Goal: Task Accomplishment & Management: Manage account settings

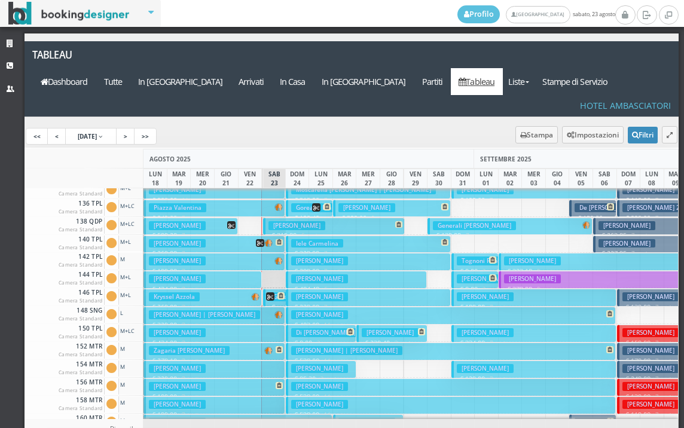
scroll to position [359, 0]
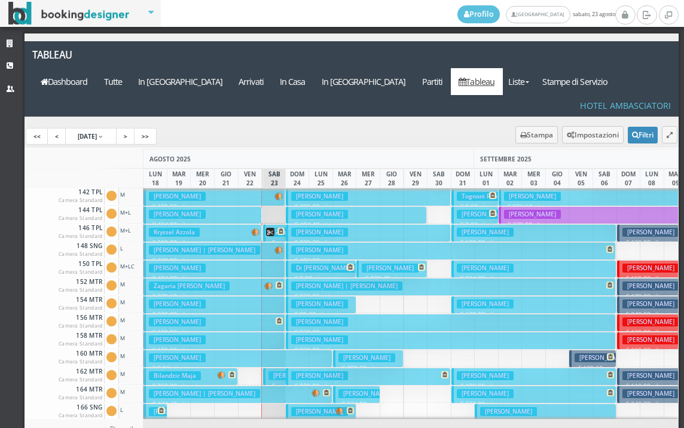
click at [212, 224] on button "Kryssel Azzola € 269.00 7 notti 2 Adulti + 1 Bambino (10 anni)" at bounding box center [203, 232] width 118 height 17
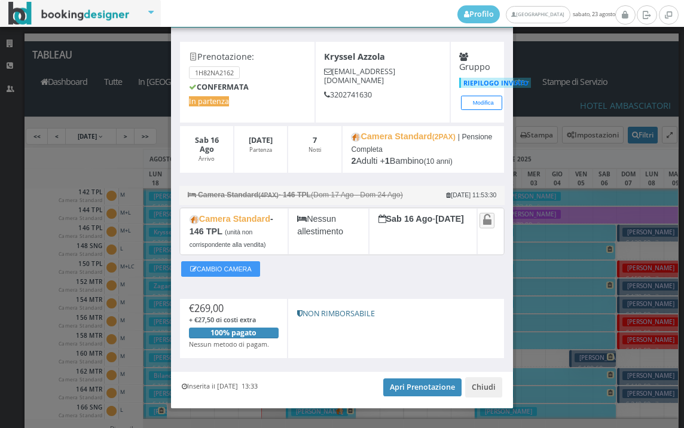
scroll to position [61, 0]
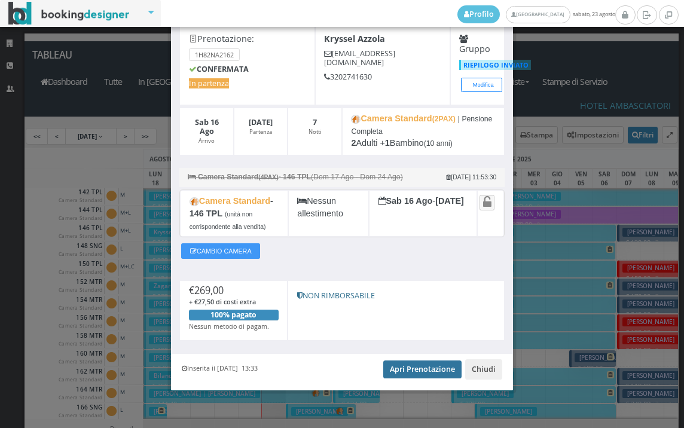
click at [418, 364] on link "Apri Prenotazione" at bounding box center [423, 370] width 78 height 18
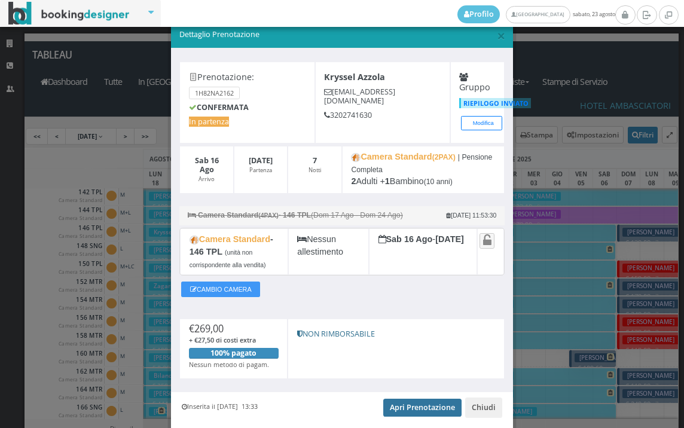
scroll to position [0, 0]
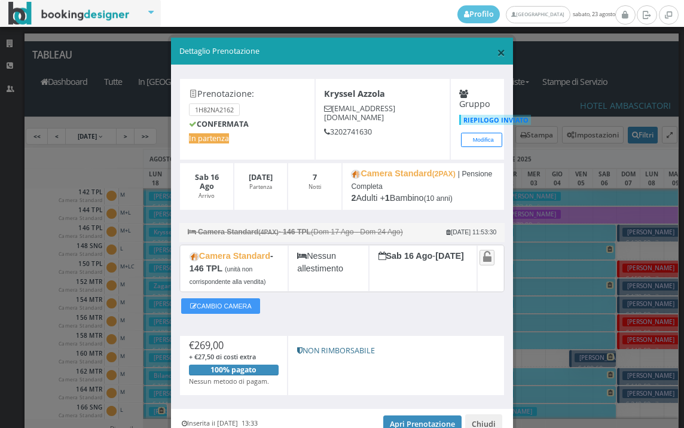
click at [497, 52] on span "×" at bounding box center [501, 52] width 8 height 20
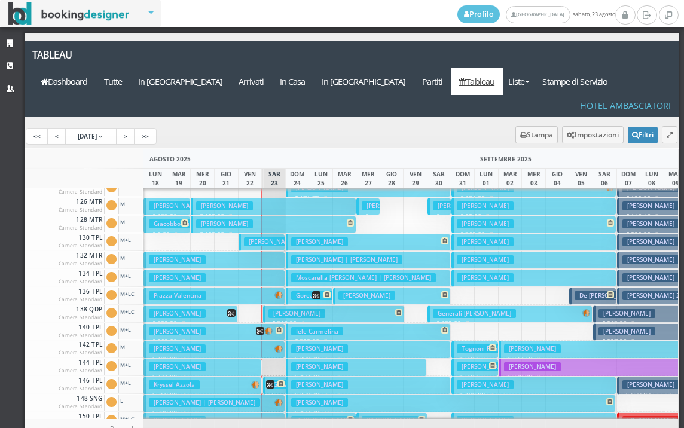
scroll to position [180, 0]
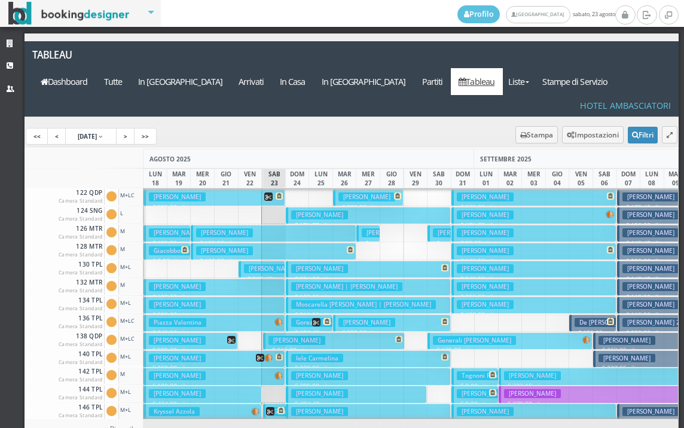
click at [242, 279] on button "Nardelli Luigi € 199.00 7 notti 2 Adulti" at bounding box center [215, 287] width 142 height 17
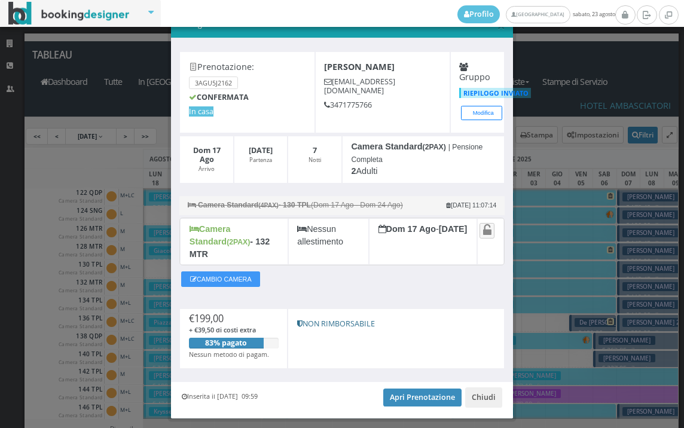
scroll to position [47, 0]
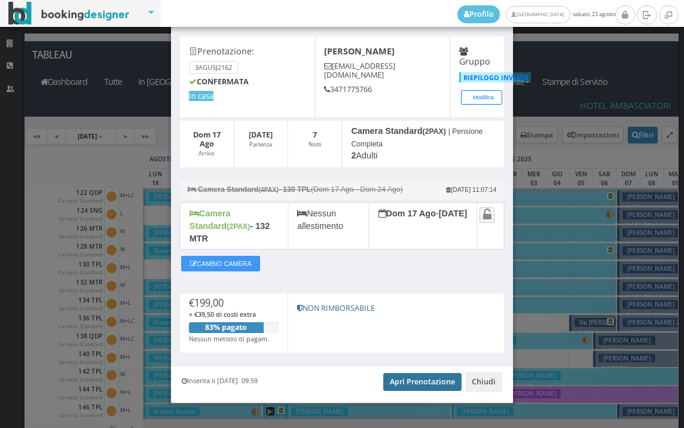
click at [405, 373] on link "Apri Prenotazione" at bounding box center [423, 382] width 78 height 18
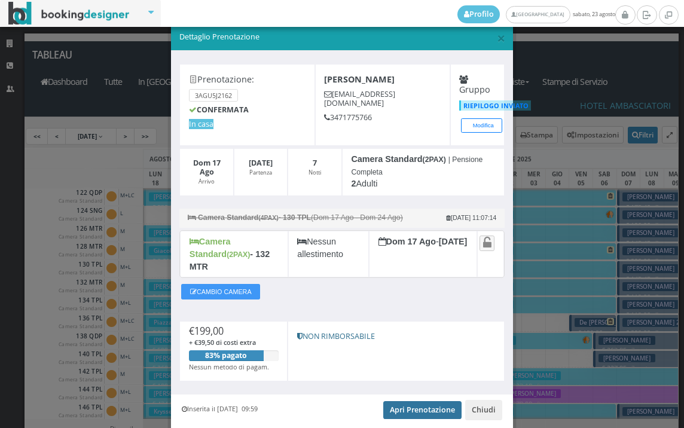
scroll to position [0, 0]
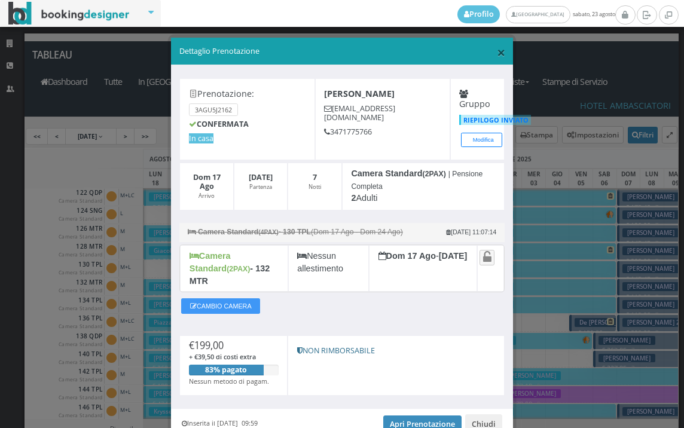
click at [497, 52] on span "×" at bounding box center [501, 52] width 8 height 20
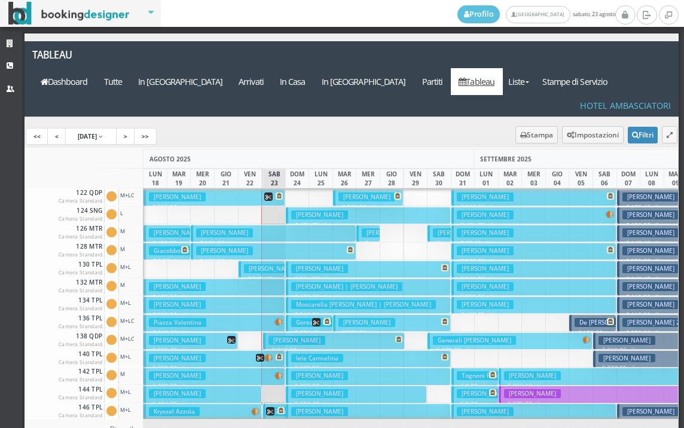
click at [251, 225] on button "Cattaneo Rita € 109.00 7 notti 2 Adulti" at bounding box center [273, 233] width 165 height 17
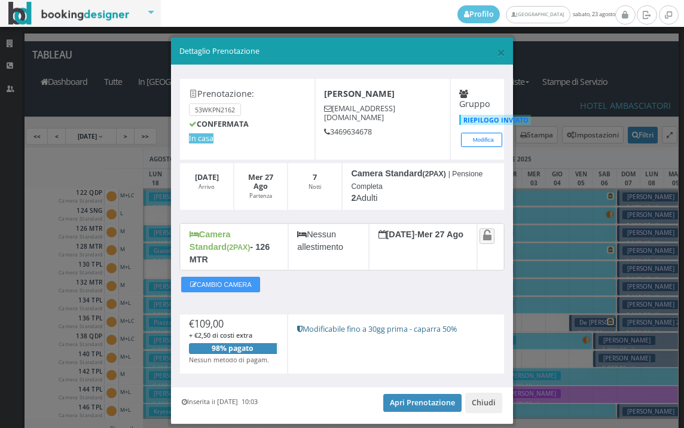
scroll to position [23, 0]
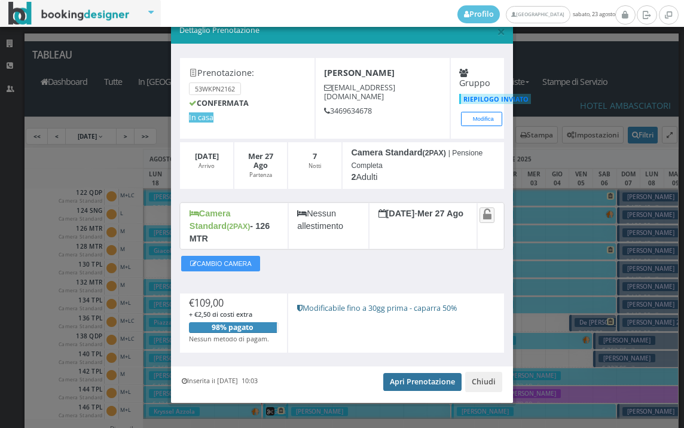
click at [410, 373] on link "Apri Prenotazione" at bounding box center [423, 382] width 78 height 18
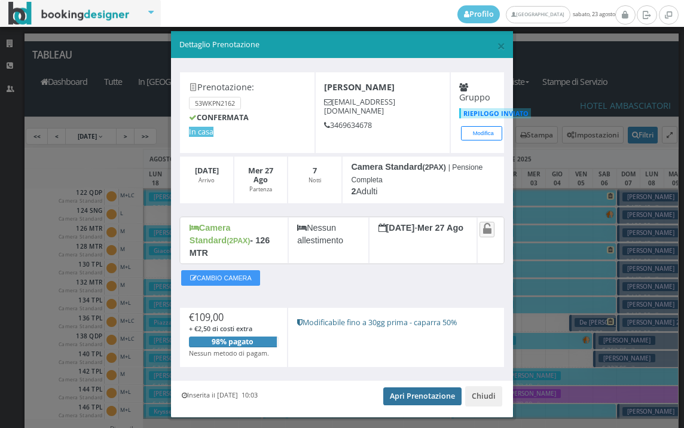
scroll to position [0, 0]
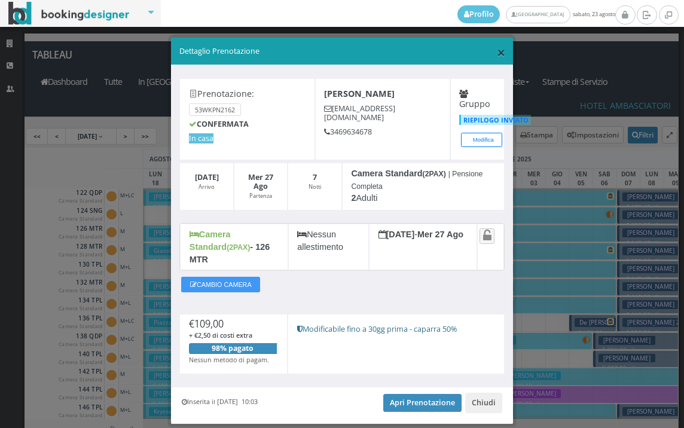
click at [497, 51] on span "×" at bounding box center [501, 52] width 8 height 20
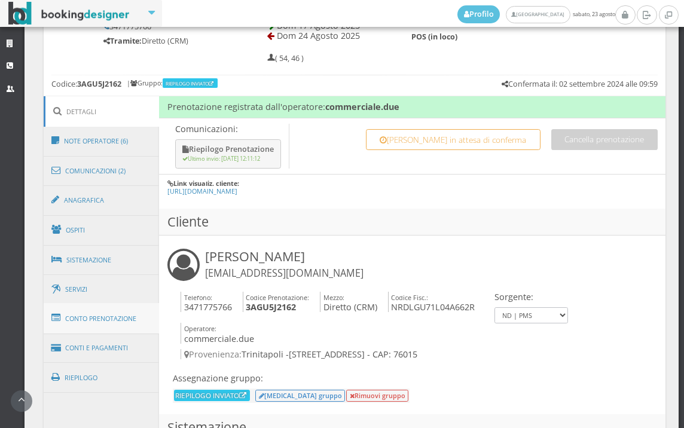
scroll to position [598, 0]
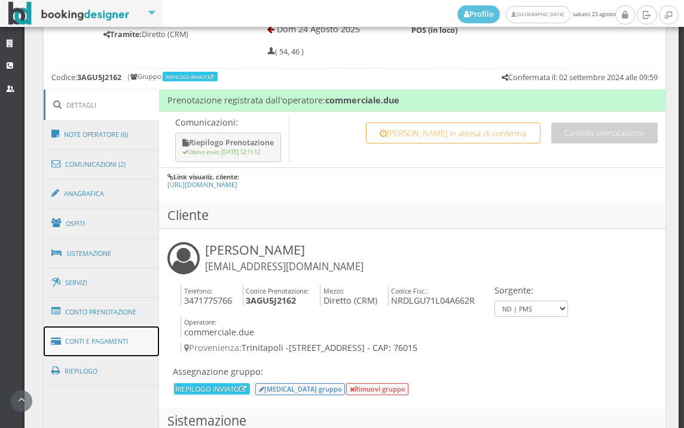
click at [117, 337] on link "Conti e Pagamenti" at bounding box center [102, 342] width 116 height 31
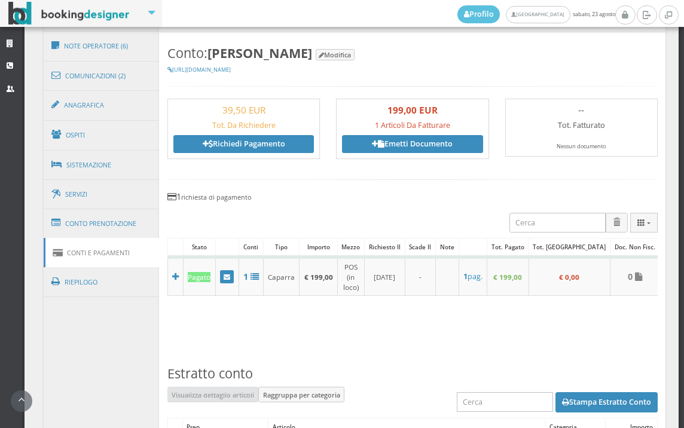
scroll to position [798, 0]
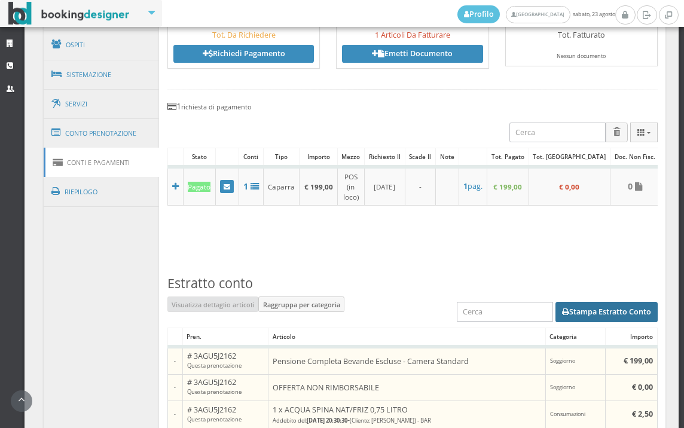
click at [609, 321] on button "Stampa Estratto Conto" at bounding box center [607, 312] width 102 height 20
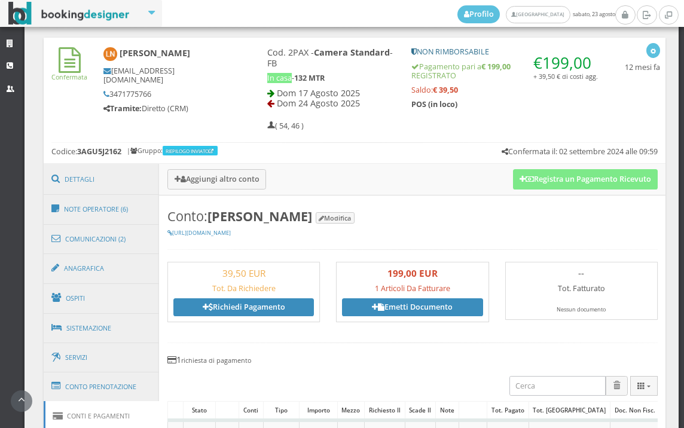
scroll to position [398, 0]
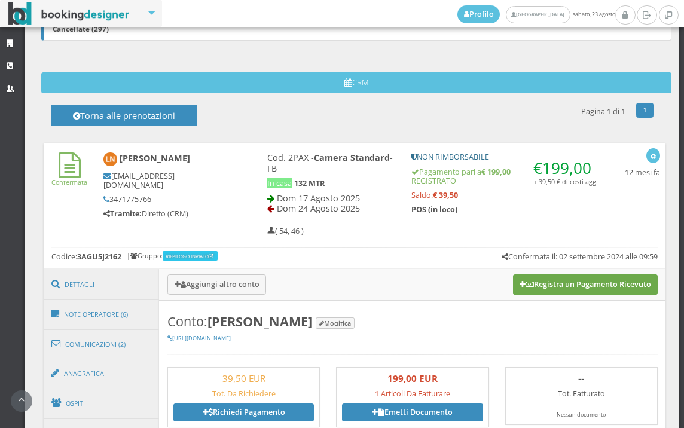
click at [540, 280] on button "Registra un Pagamento Ricevuto" at bounding box center [585, 285] width 145 height 20
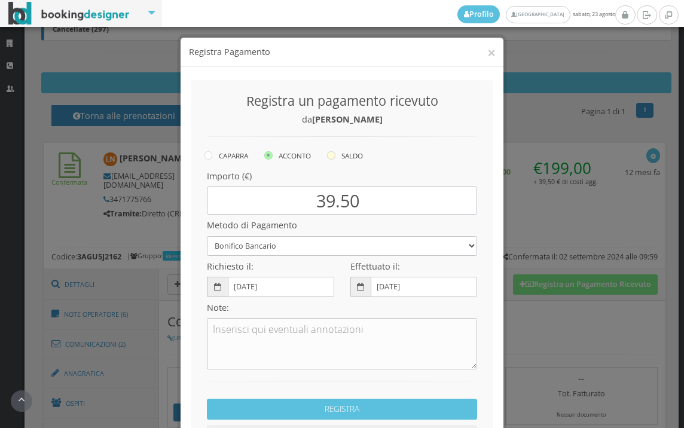
click at [328, 158] on icon at bounding box center [331, 155] width 8 height 8
radio input "true"
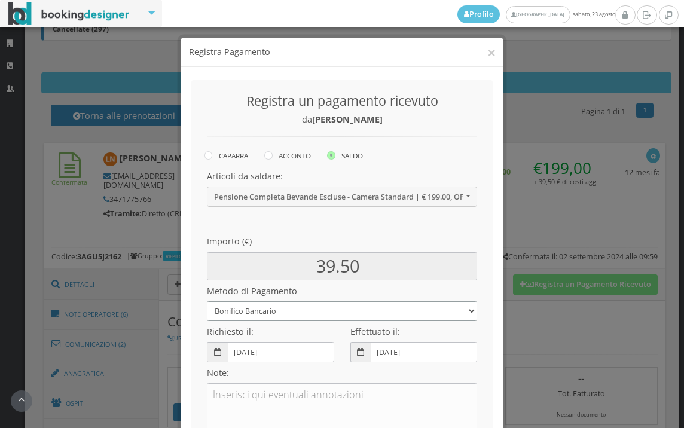
click at [270, 310] on select "Bonifico Bancario BONIFICO SUM UP Contanti Assegno Bancario Assegno Circolare V…" at bounding box center [342, 312] width 270 height 20
select select
click at [207, 302] on select "Bonifico Bancario BONIFICO SUM UP Contanti Assegno Bancario Assegno Circolare V…" at bounding box center [342, 312] width 270 height 20
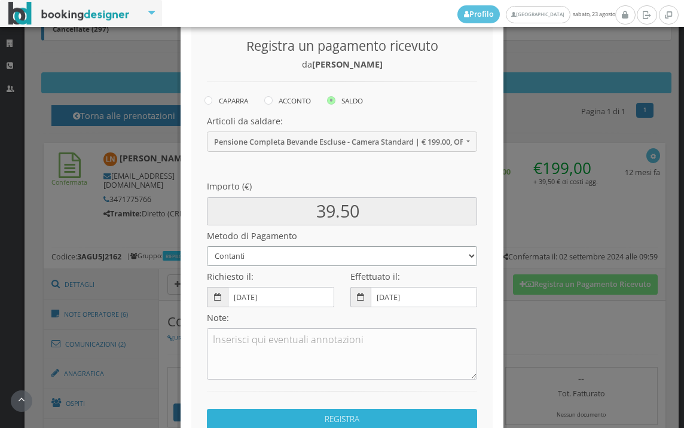
scroll to position [163, 0]
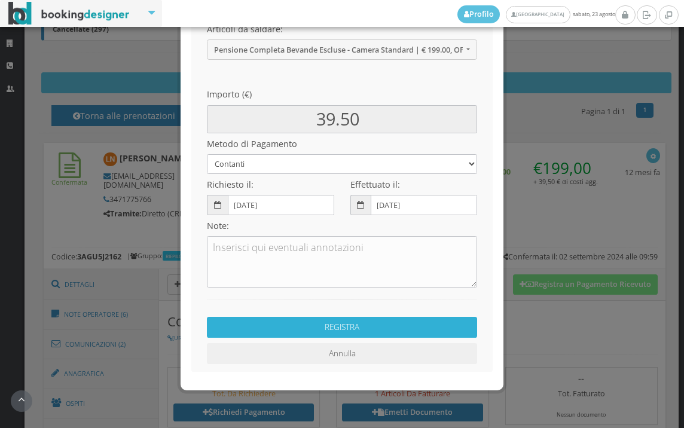
click at [339, 334] on button "REGISTRA" at bounding box center [342, 327] width 270 height 21
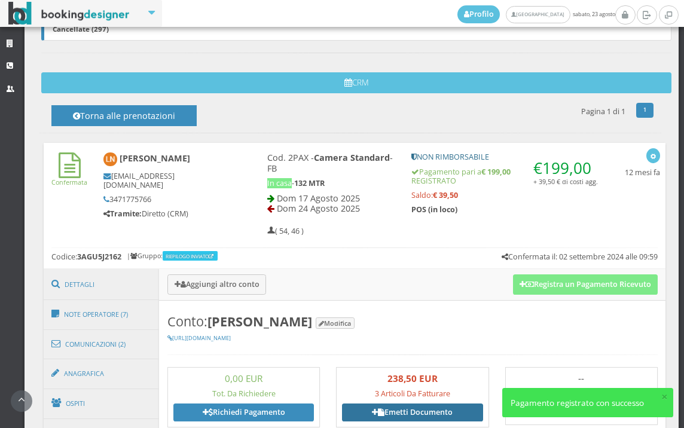
click at [427, 410] on link "Emetti Documento" at bounding box center [412, 413] width 141 height 18
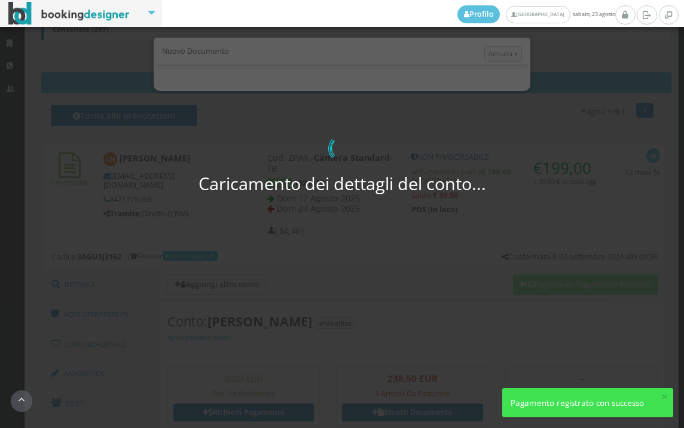
select select "PF"
select select "TRINITAPOLI"
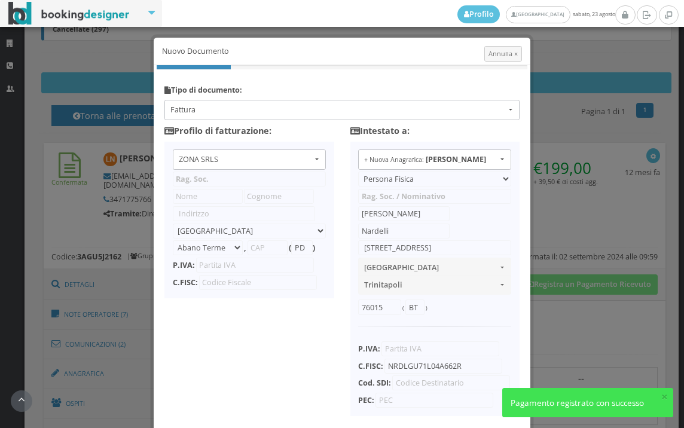
type input "ZONA SRLS"
type input "Vico V Durante, 8"
select select "Frattamaggiore"
type input "80027"
type input "NA"
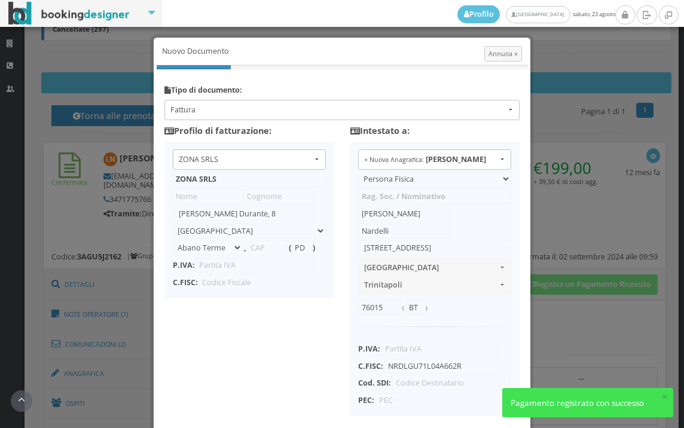
type input "10356321215"
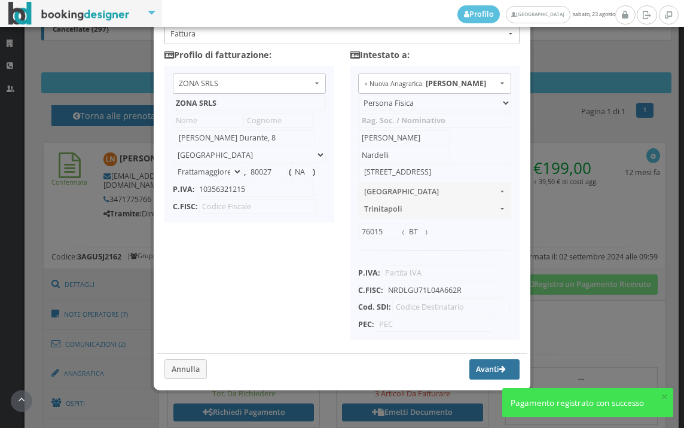
click at [481, 370] on button "Avanti" at bounding box center [495, 370] width 50 height 20
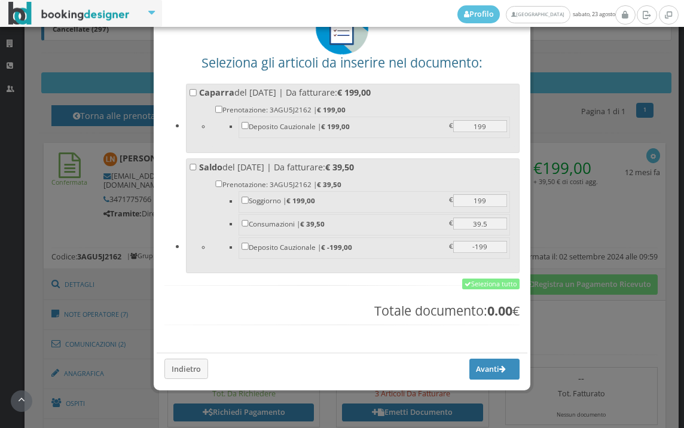
scroll to position [93, 0]
click at [492, 275] on div "Seleziona gli articoli da inserire nel documento: Caparra del 02/09/2024 | Da f…" at bounding box center [342, 170] width 371 height 349
click at [491, 281] on link "Seleziona tutto" at bounding box center [491, 284] width 57 height 11
checkbox input "true"
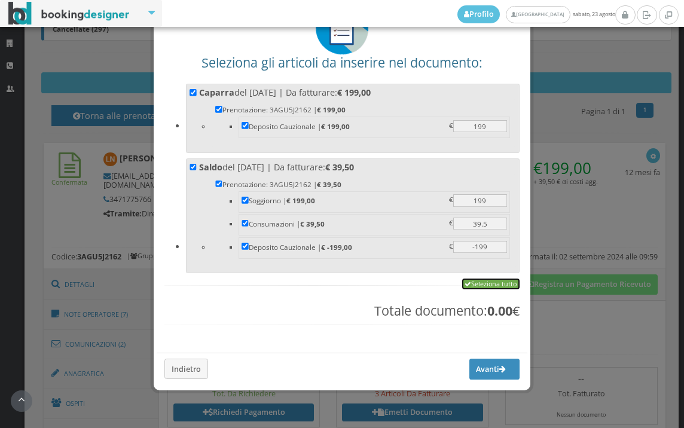
checkbox input "true"
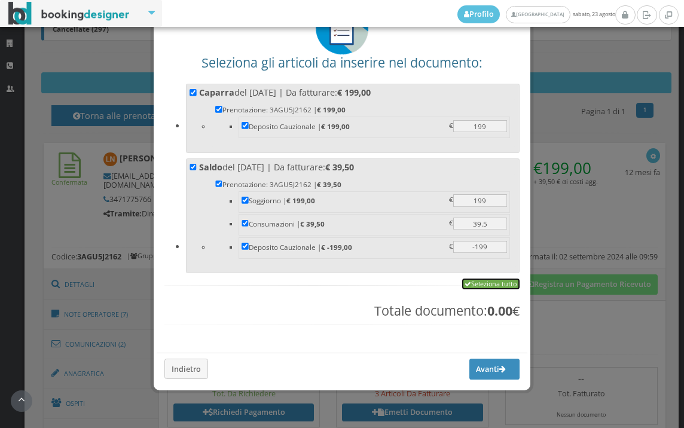
checkbox input "true"
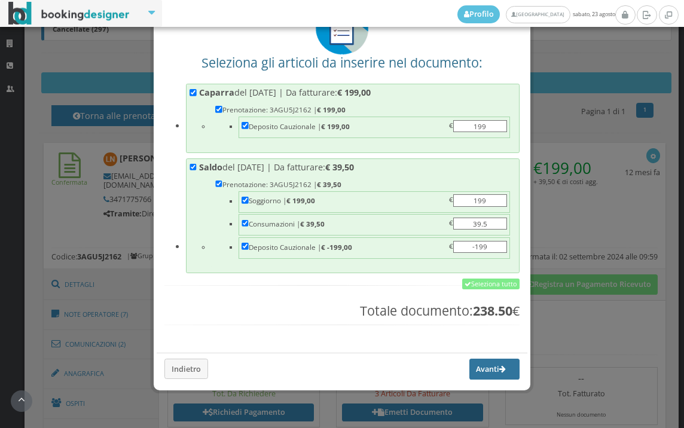
click at [476, 370] on button "Avanti" at bounding box center [495, 369] width 50 height 20
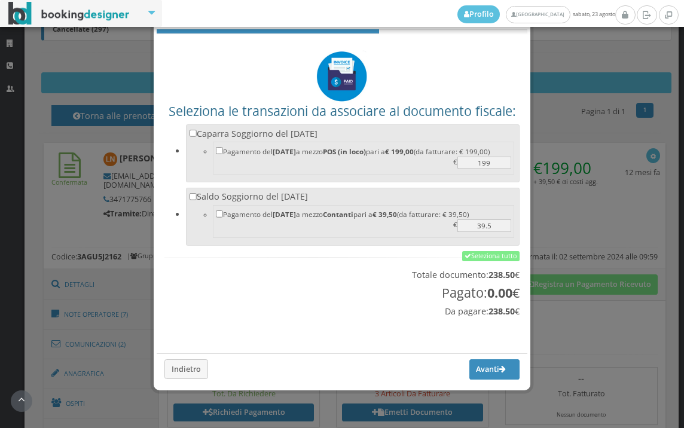
scroll to position [39, 0]
click at [482, 254] on link "Seleziona tutto" at bounding box center [491, 256] width 57 height 11
checkbox input "true"
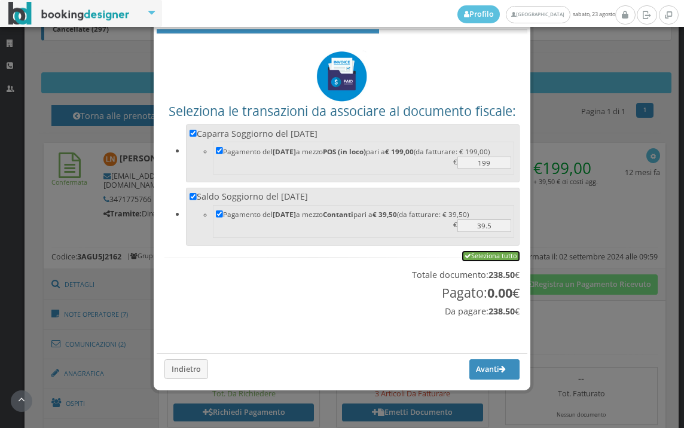
checkbox input "true"
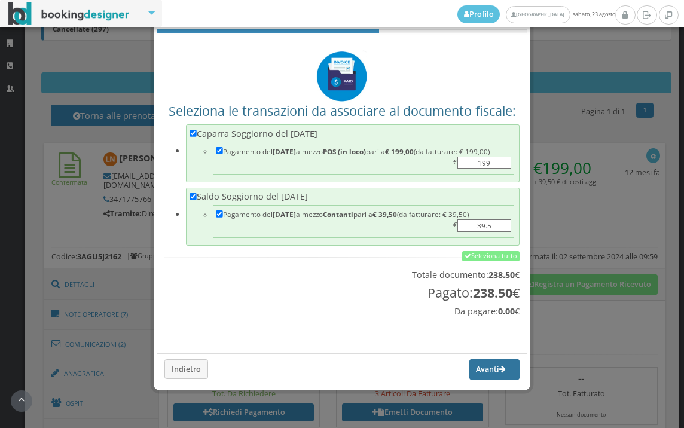
click at [470, 372] on button "Avanti" at bounding box center [495, 370] width 50 height 20
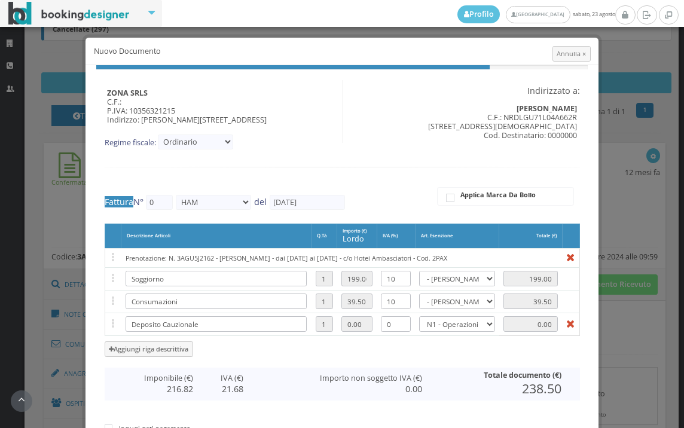
type input "511"
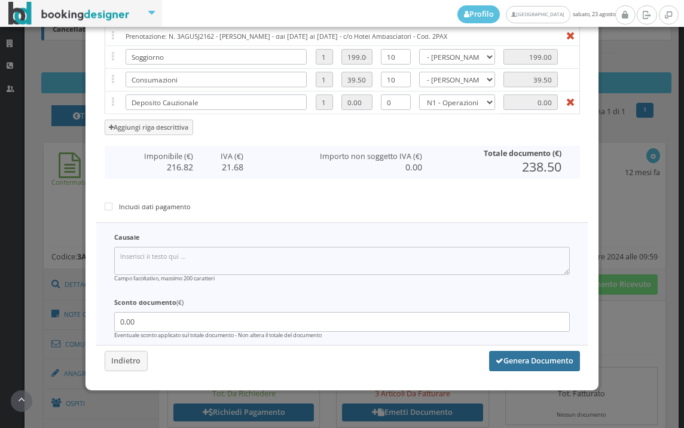
click at [535, 362] on button "Genera Documento" at bounding box center [534, 361] width 91 height 20
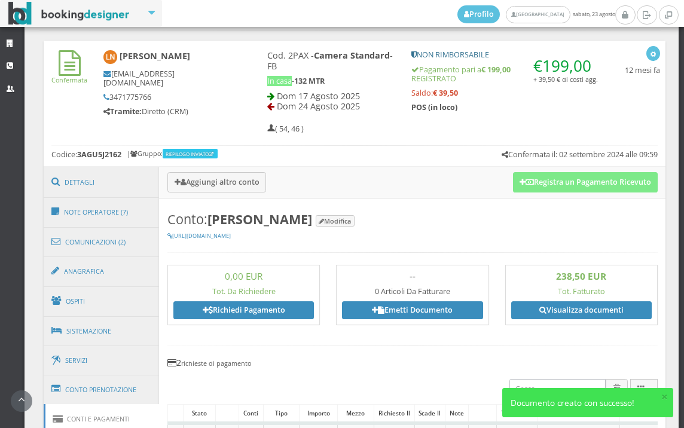
scroll to position [531, 0]
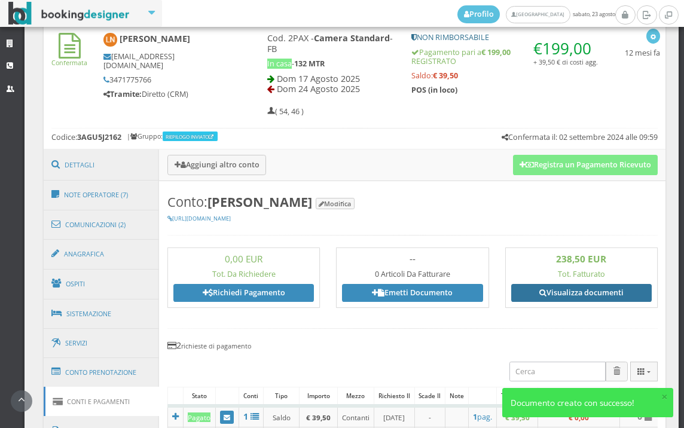
click at [568, 294] on link "Visualizza documenti" at bounding box center [582, 293] width 141 height 18
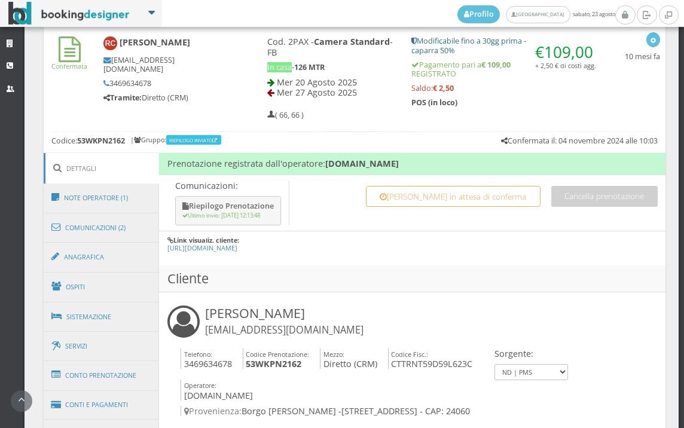
scroll to position [531, 0]
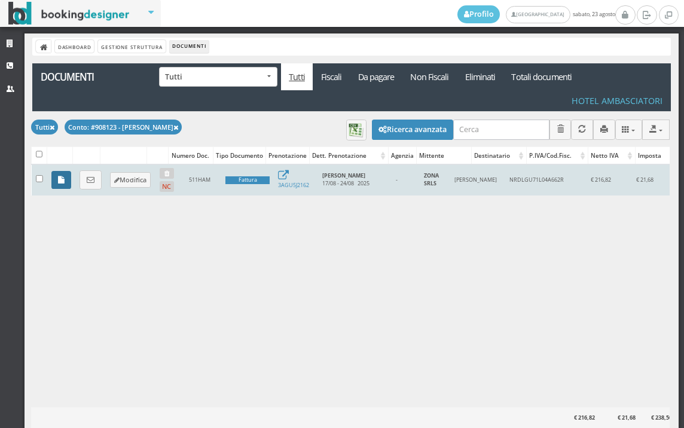
click at [59, 184] on link at bounding box center [61, 180] width 20 height 18
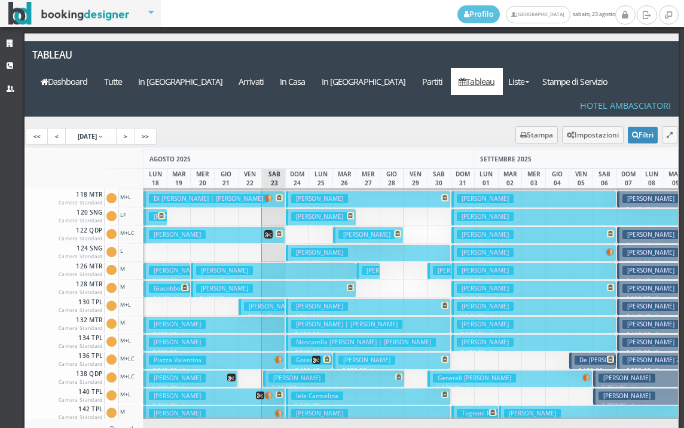
scroll to position [239, 0]
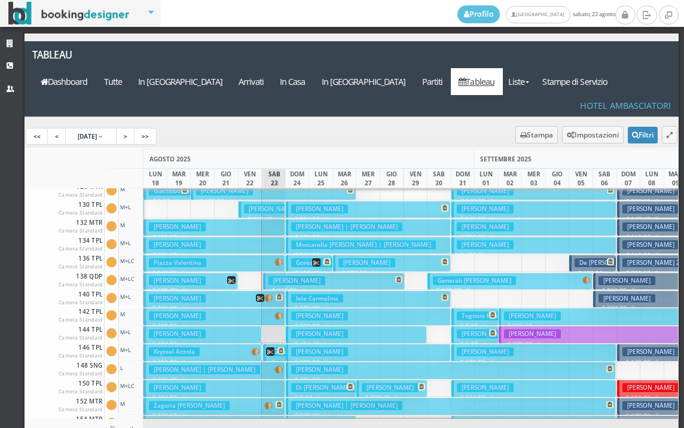
click at [248, 326] on button "Baggi Sara € 434.00 7 notti 2 Adulti + 1 Bambino (8 anni)" at bounding box center [203, 334] width 118 height 17
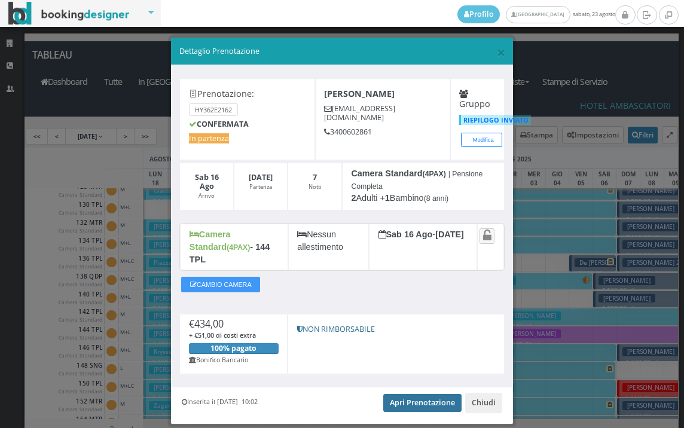
click at [412, 394] on link "Apri Prenotazione" at bounding box center [423, 403] width 78 height 18
click at [497, 51] on span "×" at bounding box center [501, 52] width 8 height 20
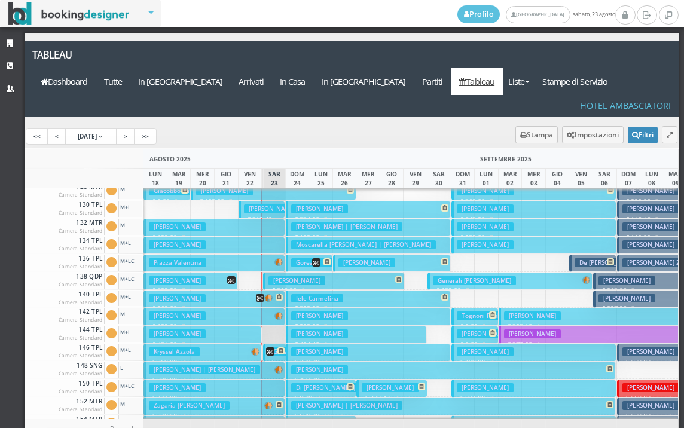
click at [218, 344] on button "Kryssel Azzola € 269.00 7 notti 2 Adulti + 1 Bambino (10 anni)" at bounding box center [203, 352] width 118 height 17
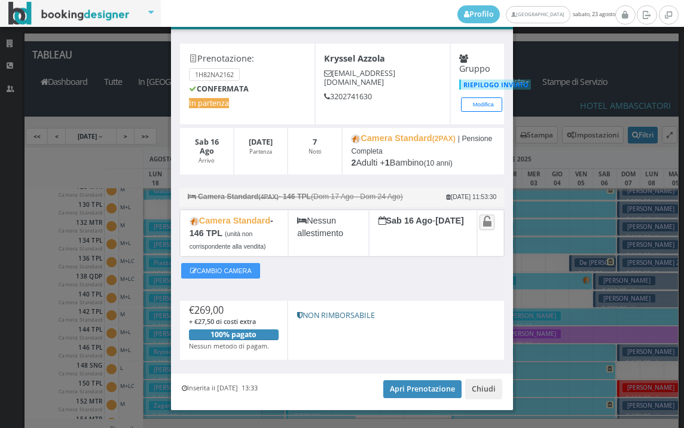
scroll to position [61, 0]
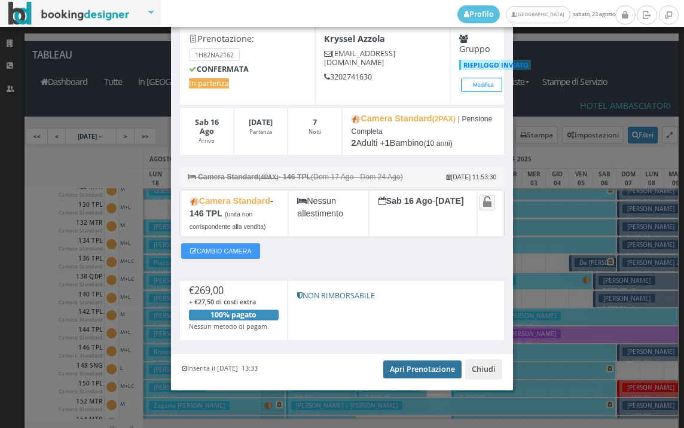
click at [422, 369] on link "Apri Prenotazione" at bounding box center [423, 370] width 78 height 18
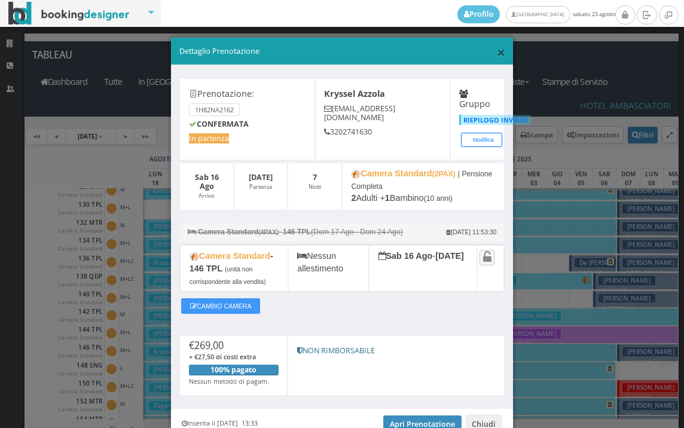
click at [497, 51] on span "×" at bounding box center [501, 52] width 8 height 20
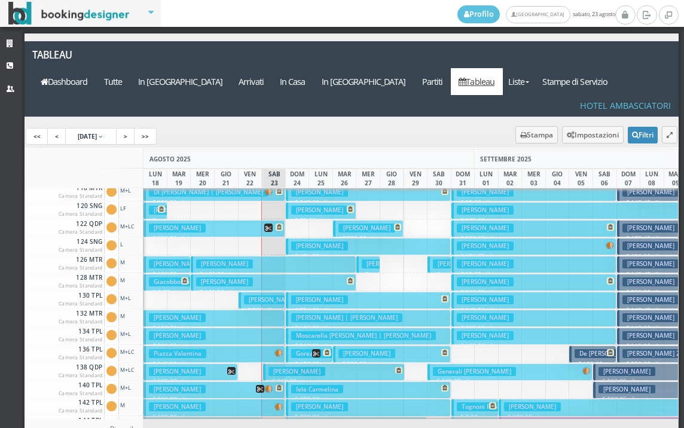
scroll to position [120, 0]
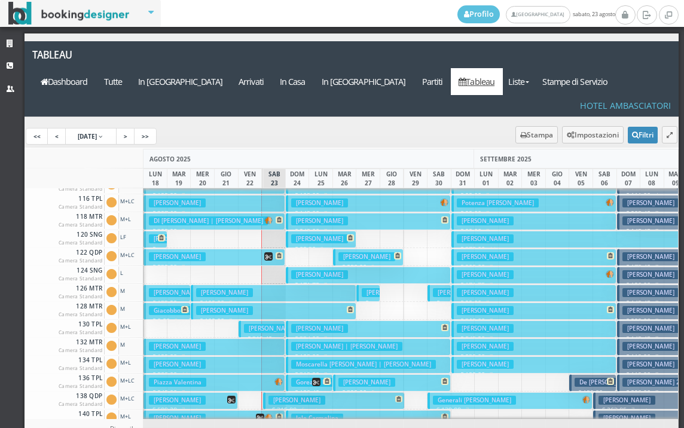
click at [374, 252] on h3 "Sabatino Giuseppe" at bounding box center [367, 256] width 57 height 9
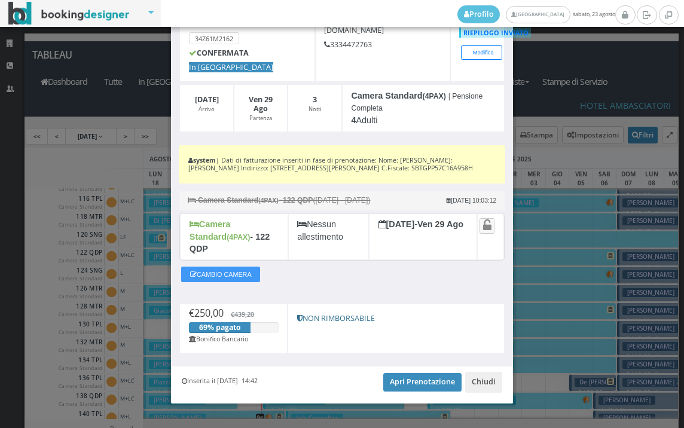
scroll to position [98, 0]
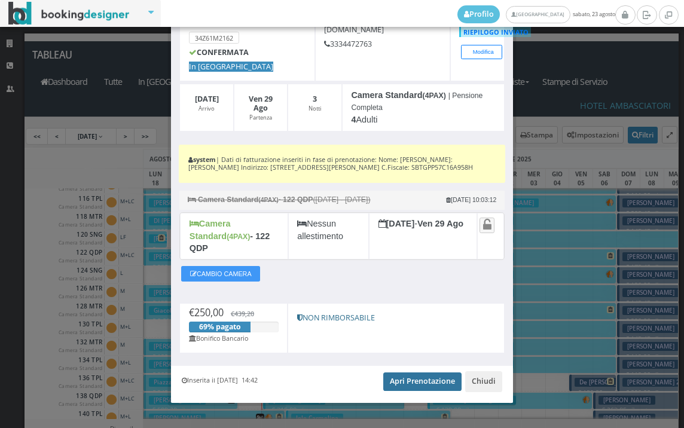
click at [412, 375] on link "Apri Prenotazione" at bounding box center [423, 382] width 78 height 18
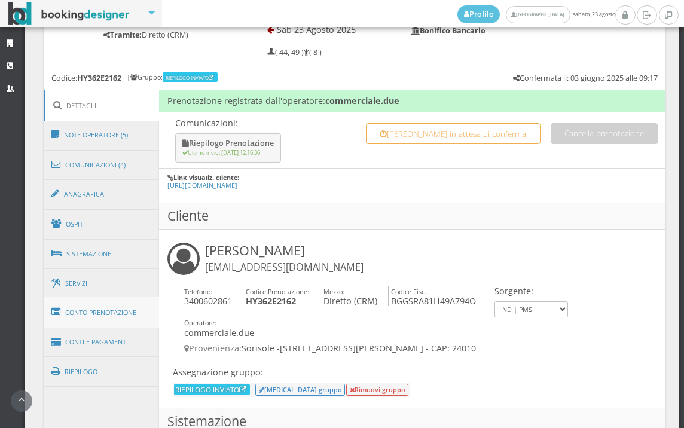
scroll to position [598, 0]
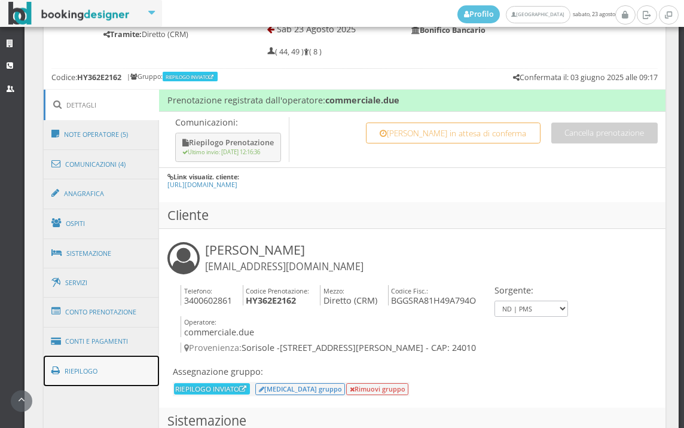
click at [105, 365] on link "Riepilogo" at bounding box center [102, 371] width 116 height 31
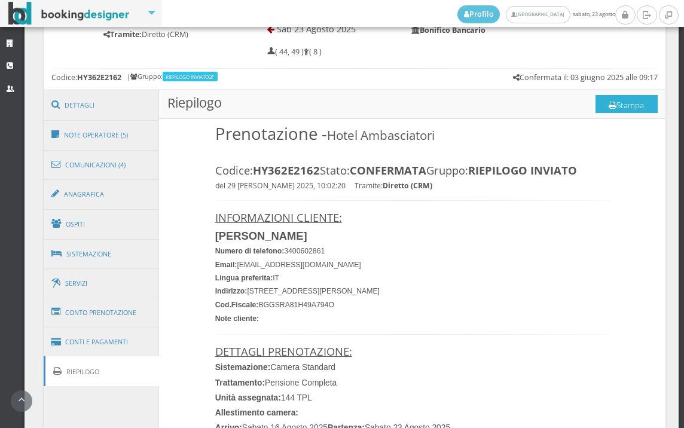
click at [634, 99] on button "Stampa" at bounding box center [627, 104] width 62 height 18
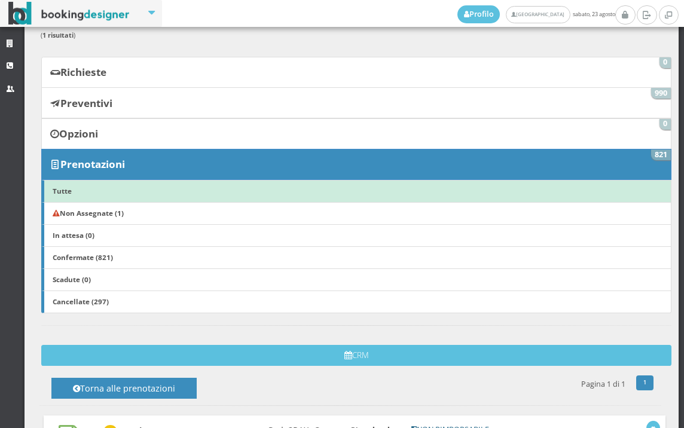
scroll to position [199, 0]
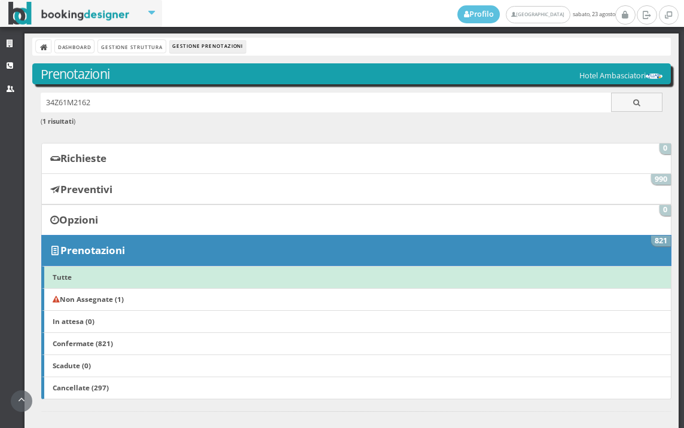
scroll to position [266, 0]
